Goal: Navigation & Orientation: Find specific page/section

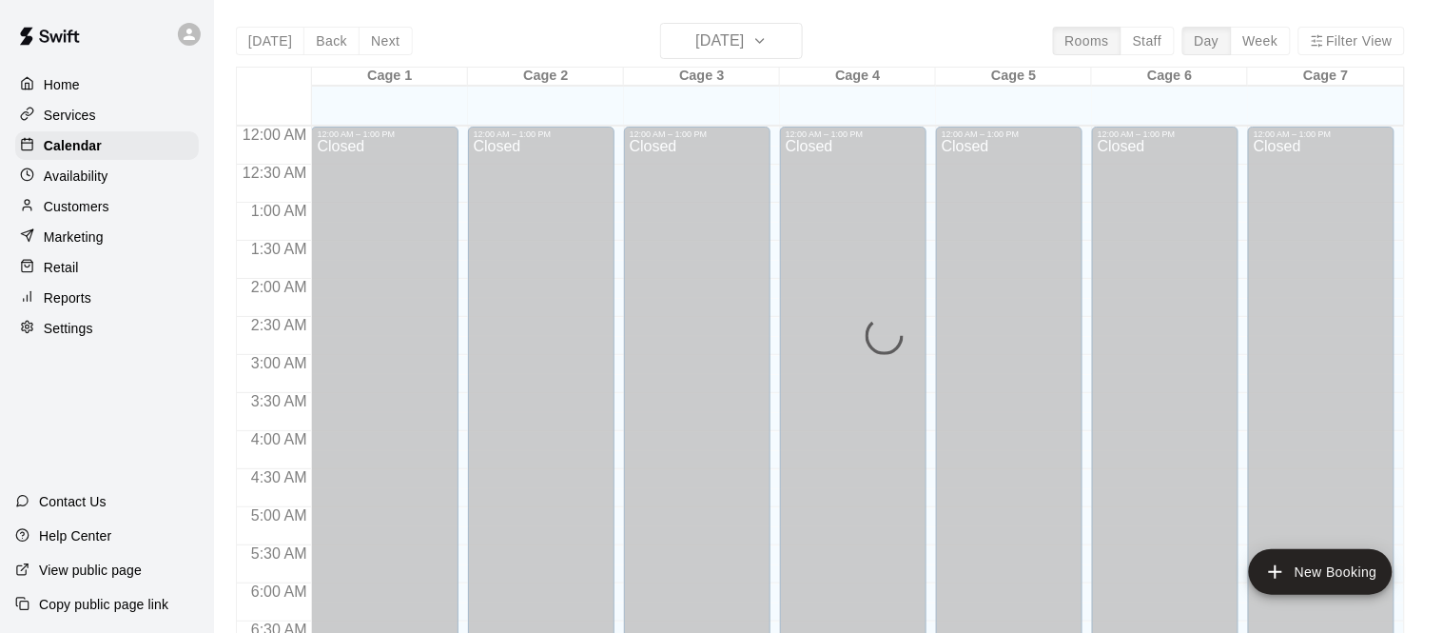
scroll to position [1240, 0]
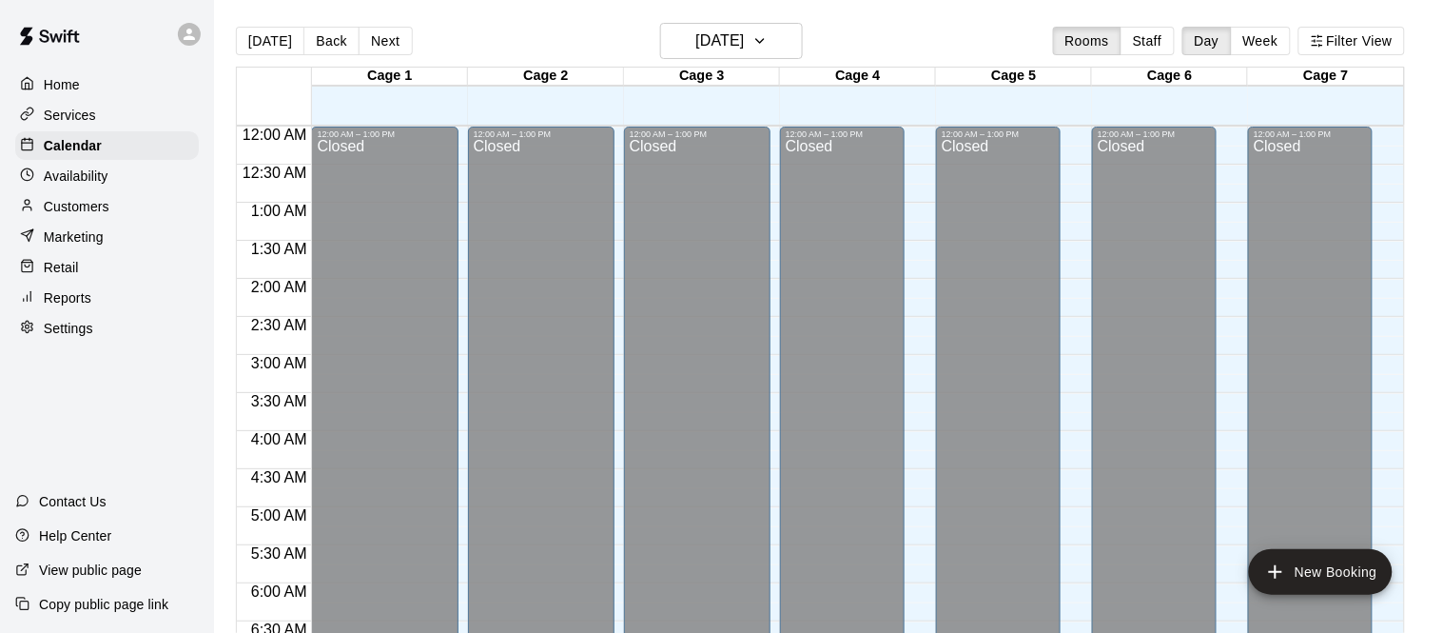
scroll to position [1240, 0]
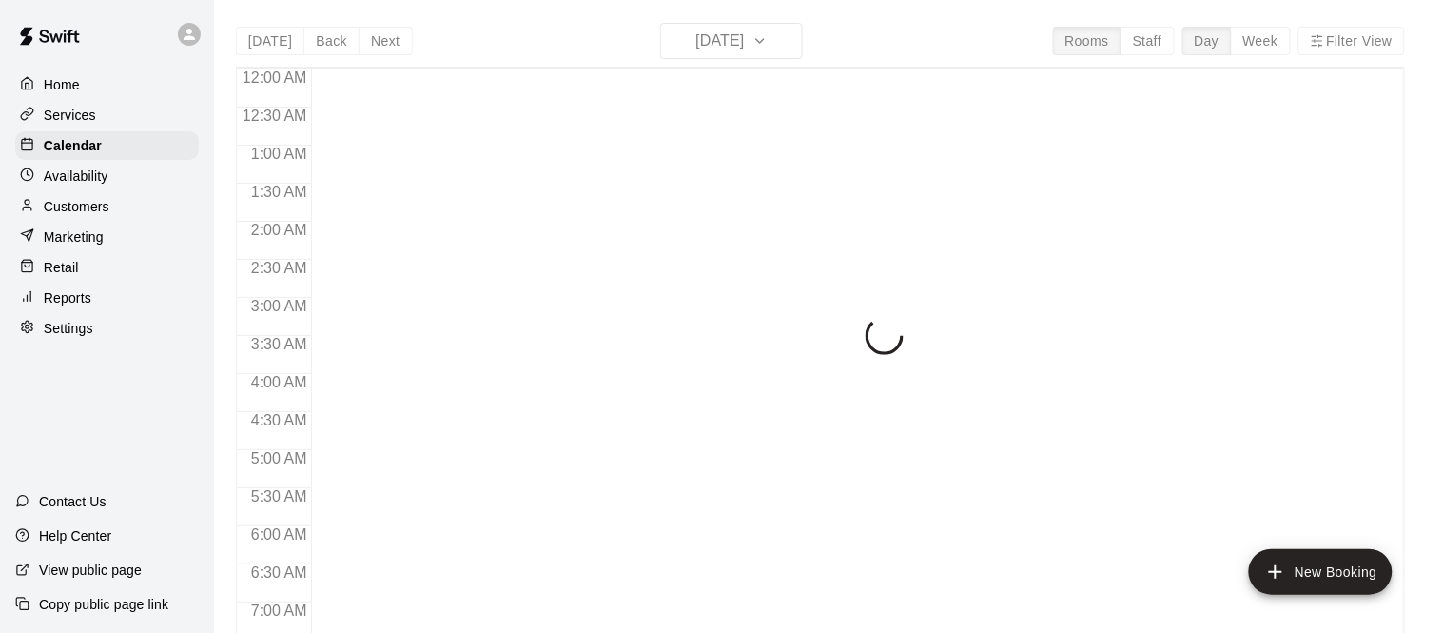
scroll to position [1240, 0]
